Goal: Task Accomplishment & Management: Manage account settings

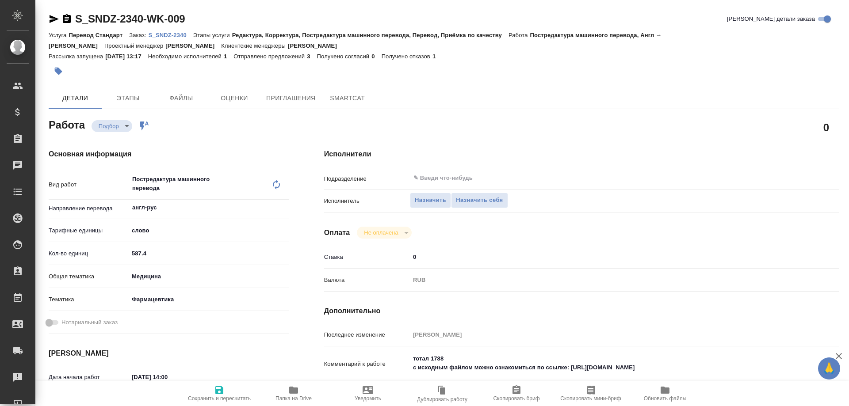
type textarea "x"
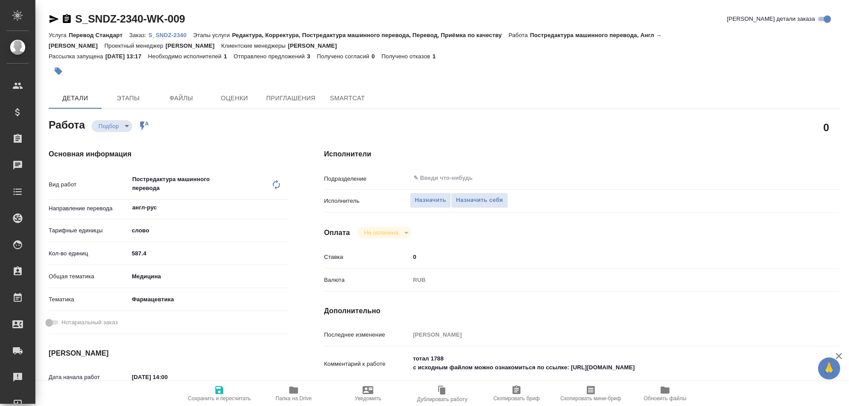
type textarea "x"
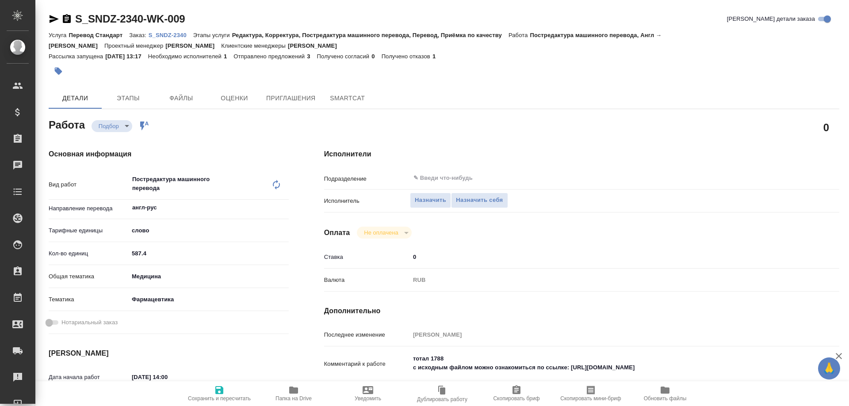
type textarea "x"
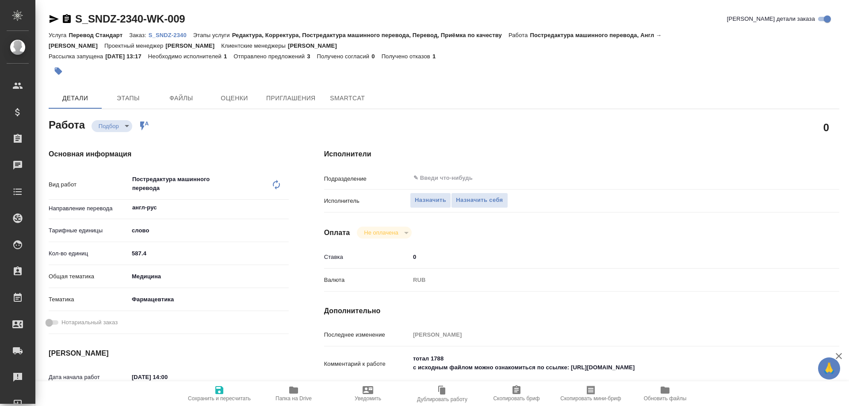
type textarea "x"
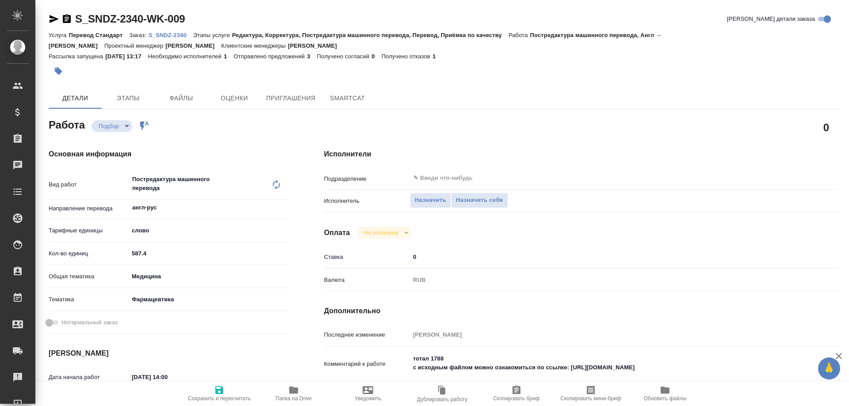
type textarea "x"
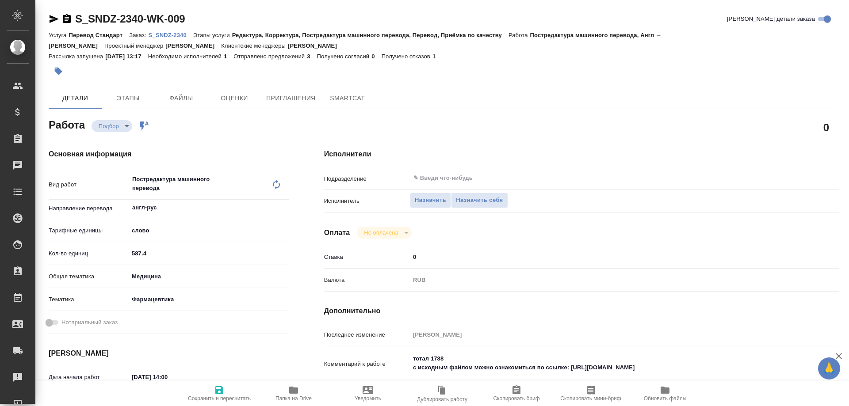
scroll to position [88, 0]
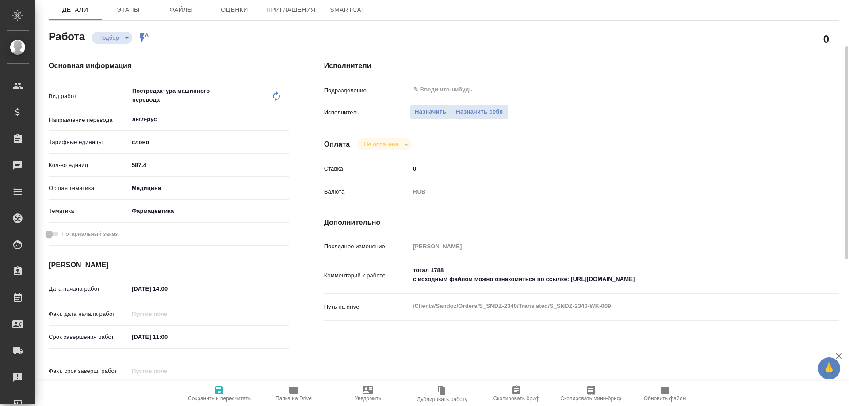
type textarea "x"
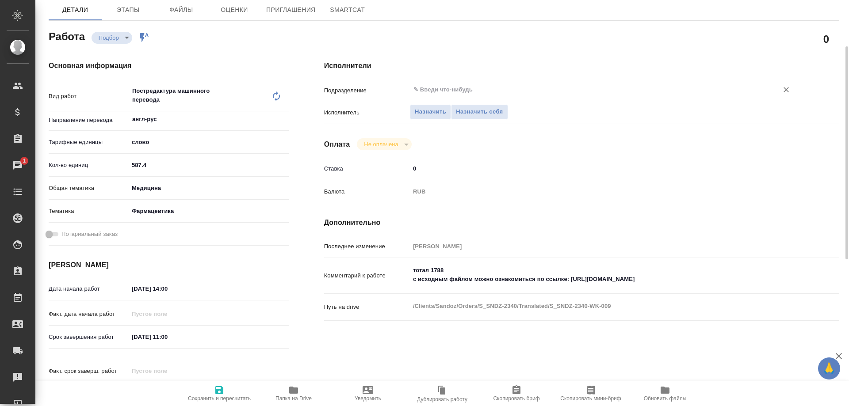
scroll to position [0, 0]
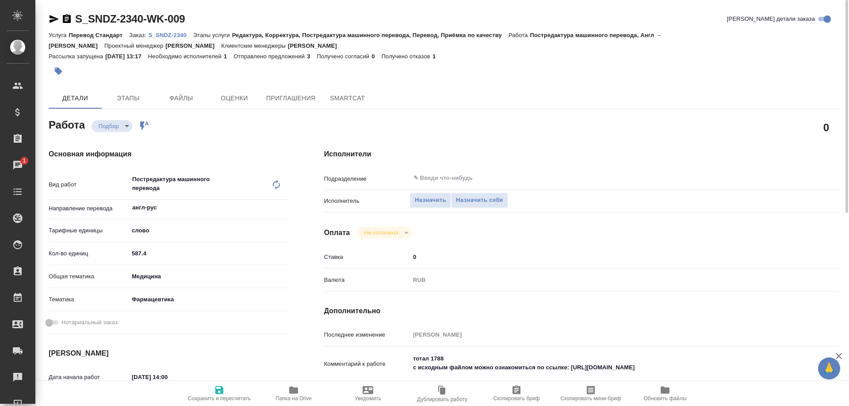
click at [171, 37] on p "S_SNDZ-2340" at bounding box center [170, 35] width 45 height 7
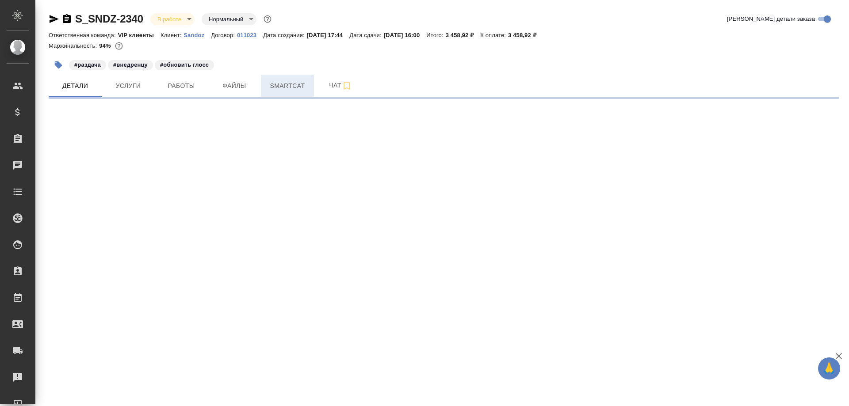
select select "RU"
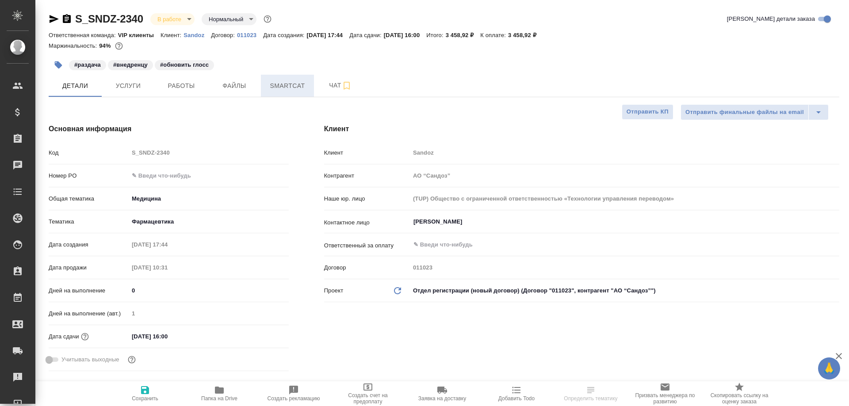
type textarea "x"
type input "[PERSON_NAME]"
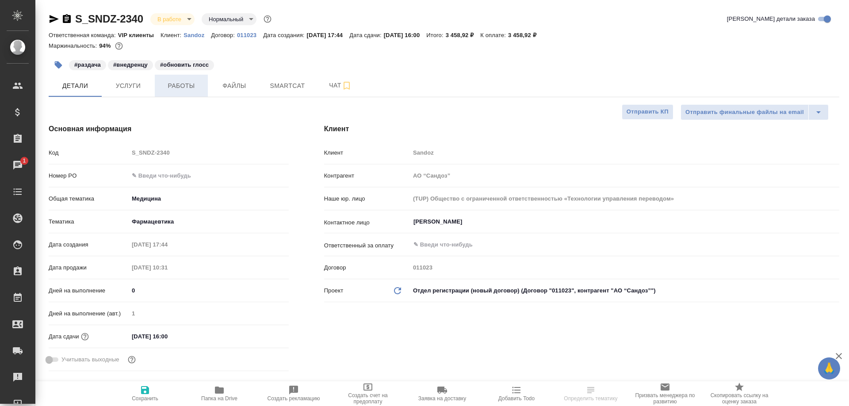
click at [179, 88] on span "Работы" at bounding box center [181, 85] width 42 height 11
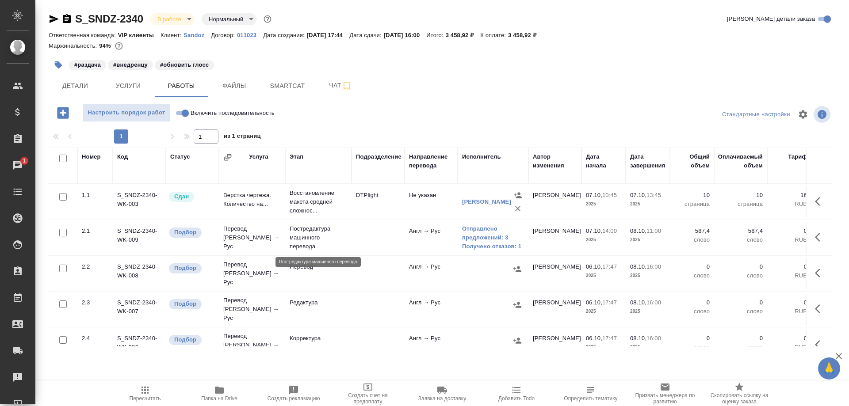
click at [303, 230] on p "Постредактура машинного перевода" at bounding box center [317, 238] width 57 height 27
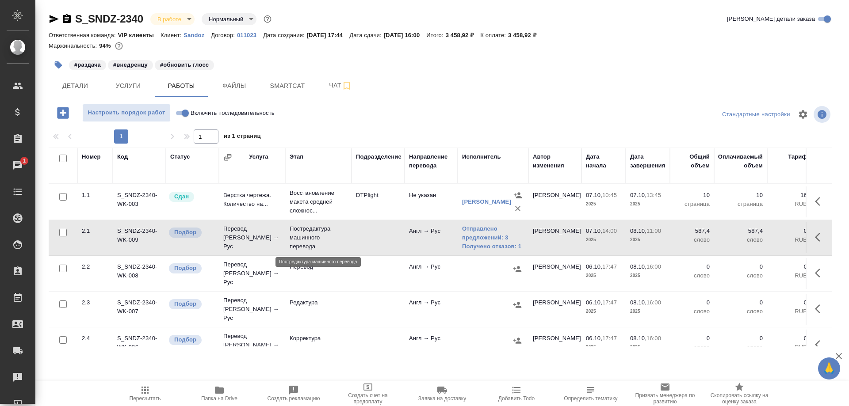
click at [303, 230] on p "Постредактура машинного перевода" at bounding box center [317, 238] width 57 height 27
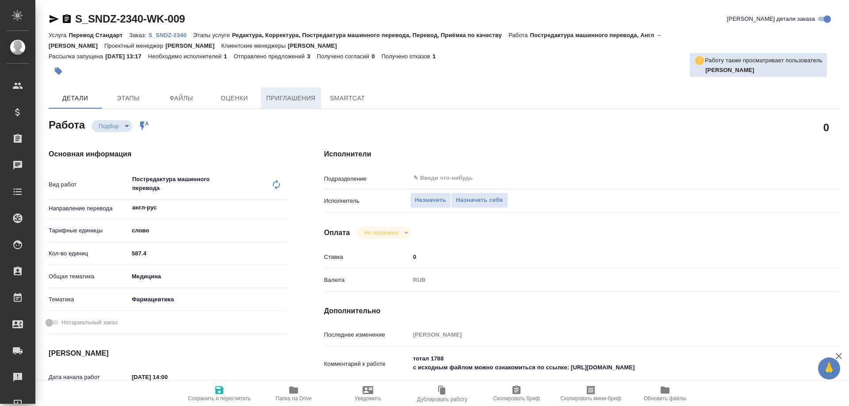
type textarea "x"
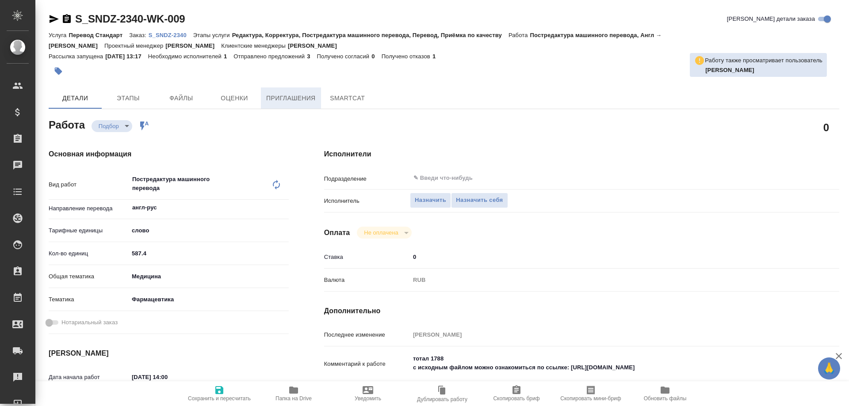
type textarea "x"
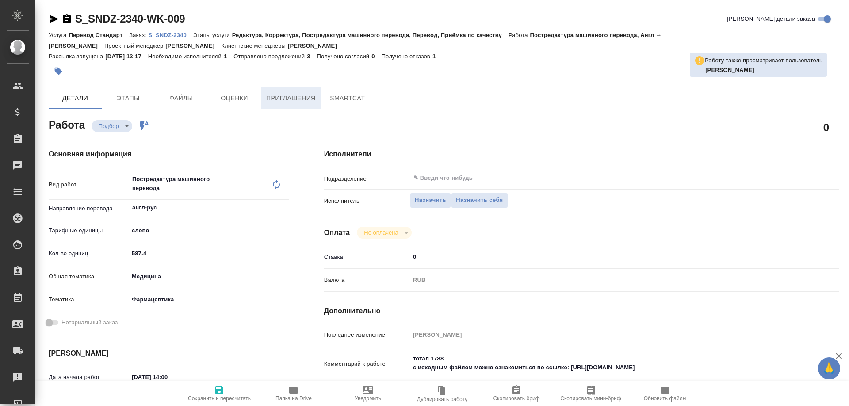
click at [286, 99] on span "Приглашения" at bounding box center [290, 98] width 49 height 11
type textarea "x"
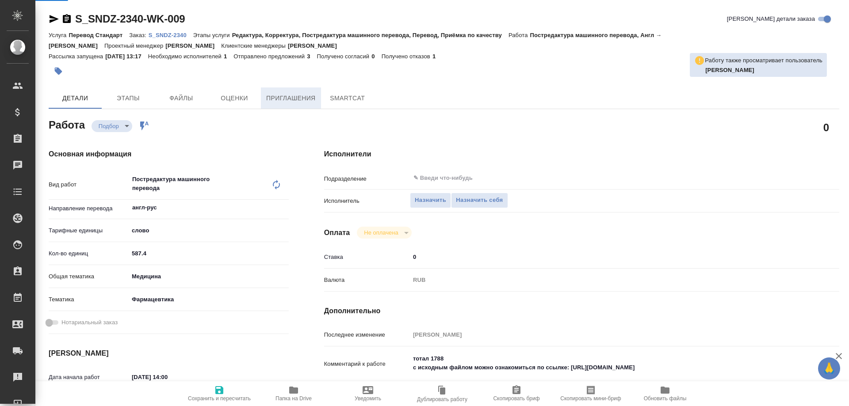
type textarea "x"
